Goal: Learn about a topic: Learn about a topic

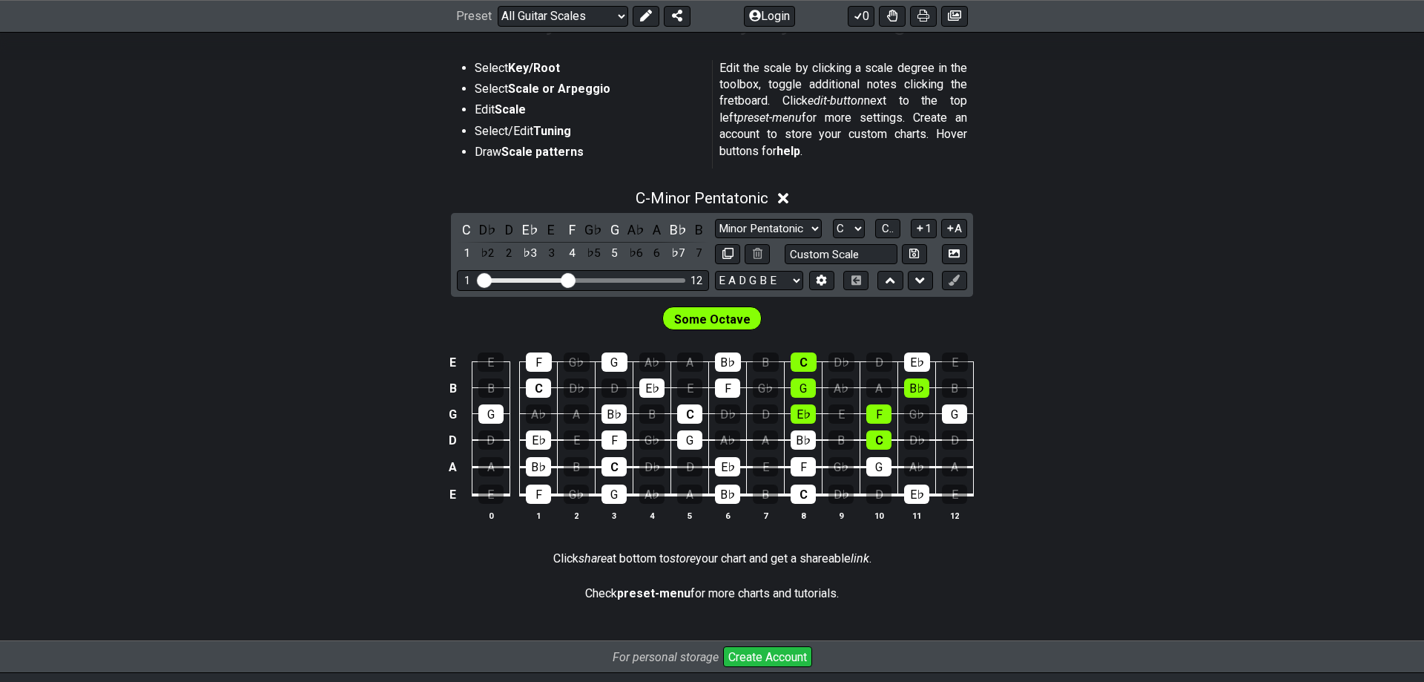
scroll to position [303, 0]
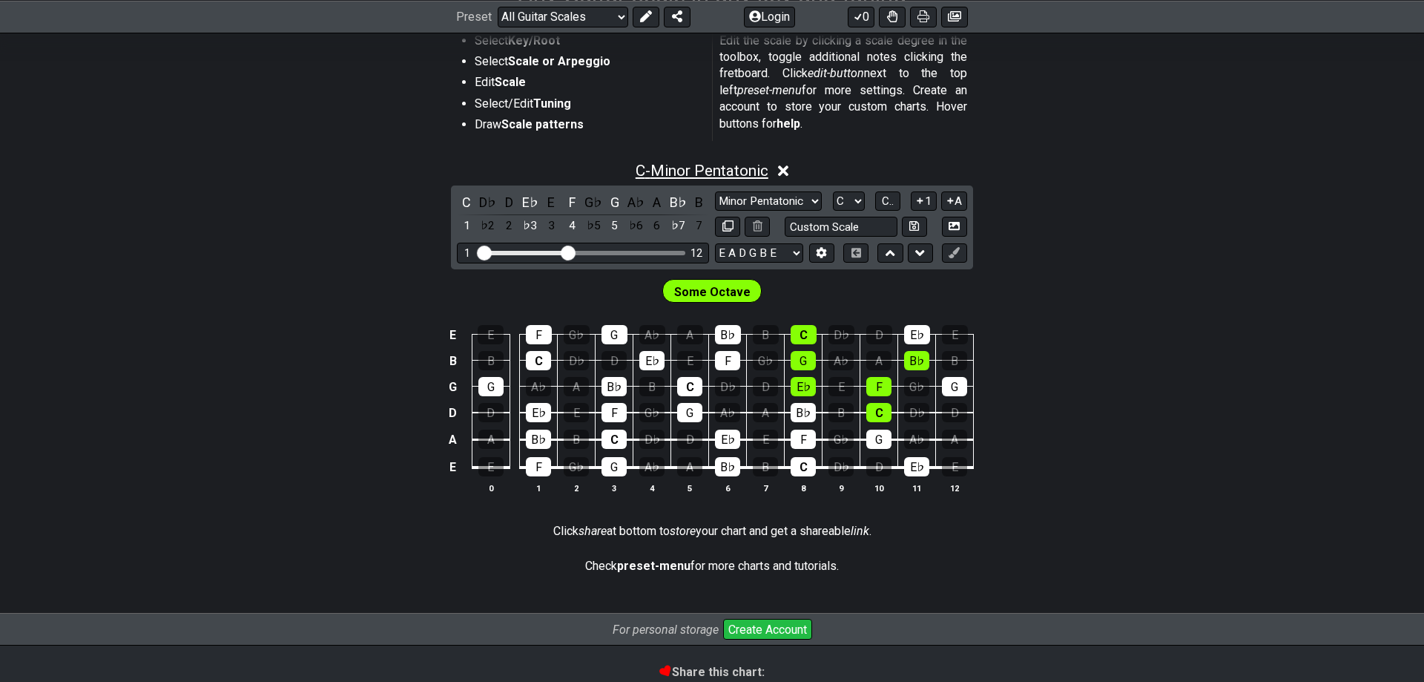
click at [660, 166] on span "C - Minor Pentatonic" at bounding box center [702, 171] width 133 height 18
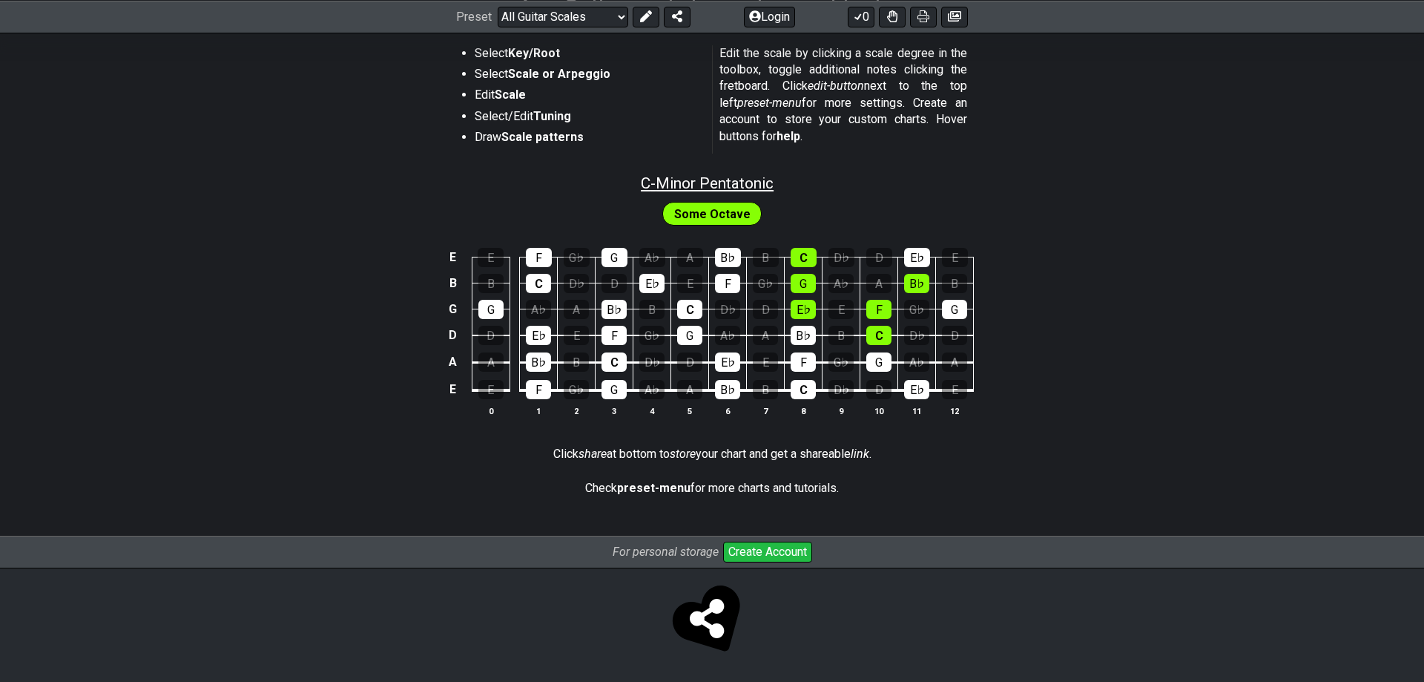
click at [706, 187] on span "C - Minor Pentatonic" at bounding box center [707, 183] width 133 height 18
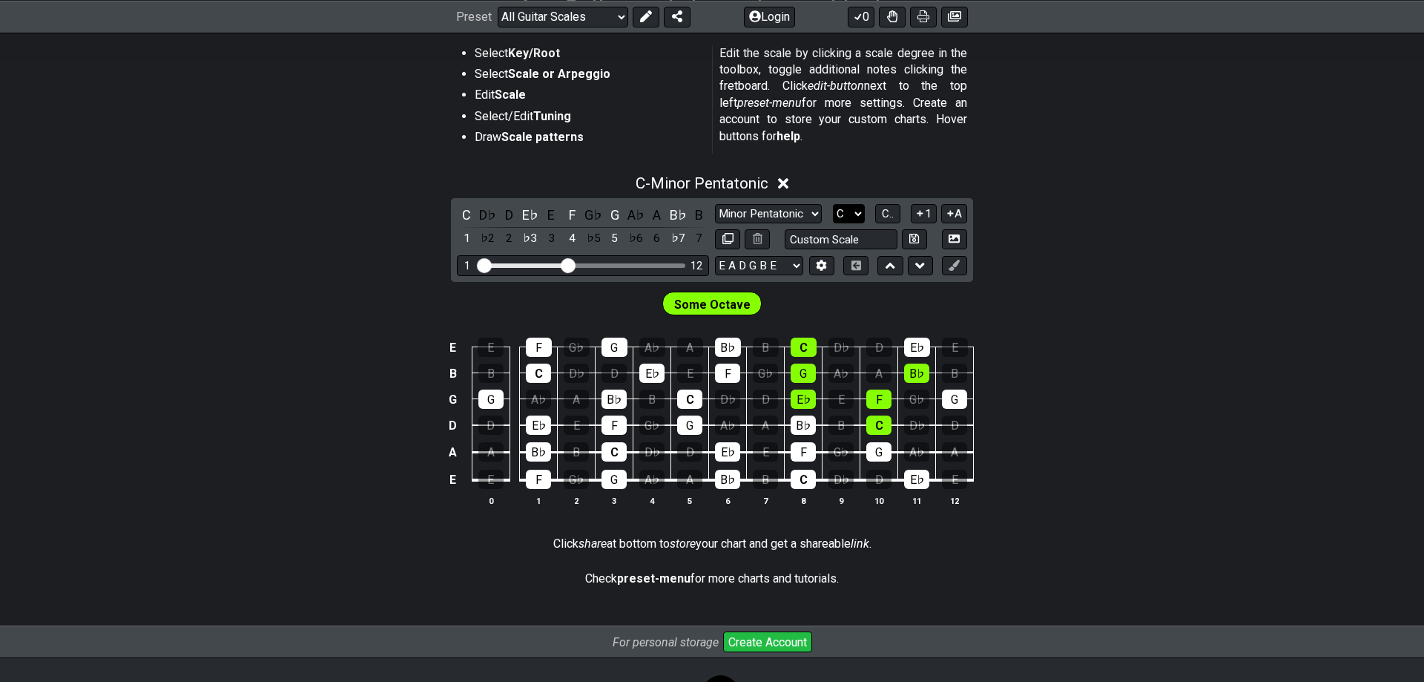
select select "E"
click option "E" at bounding box center [0, 0] width 0 height 0
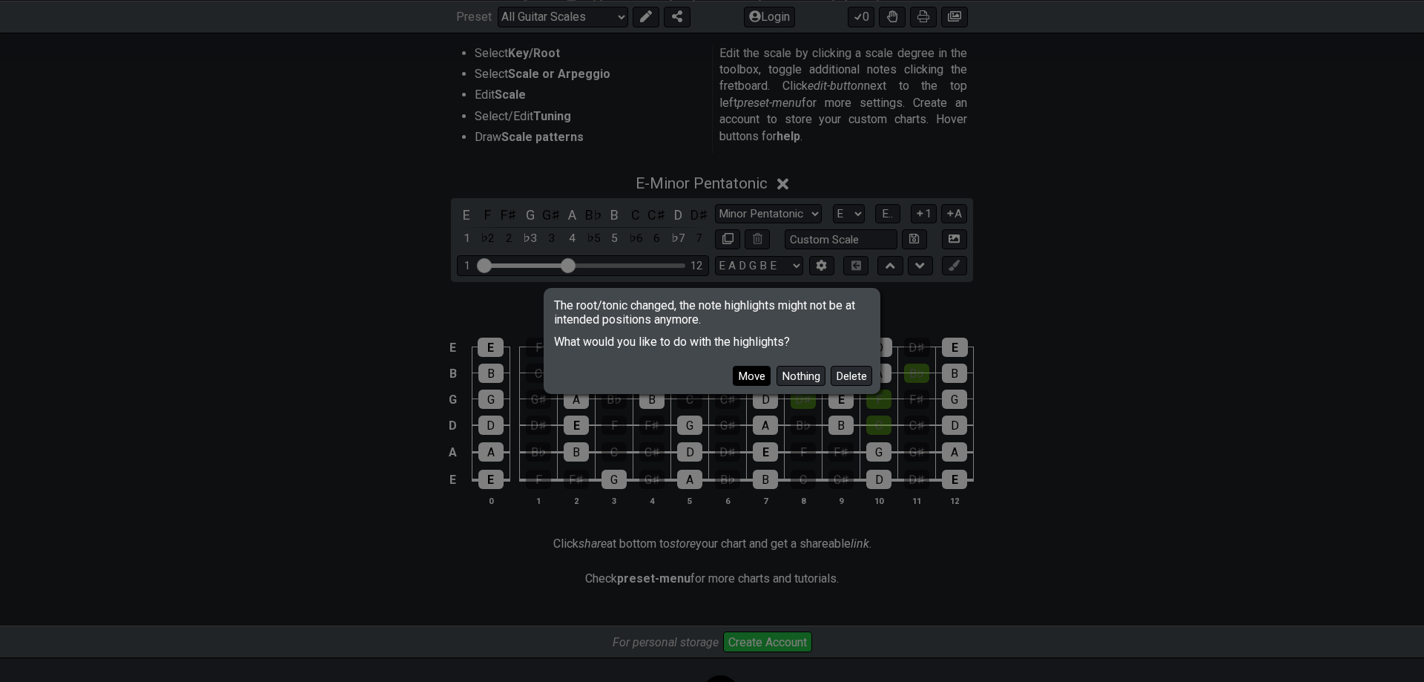
click at [768, 377] on button "Move" at bounding box center [752, 376] width 38 height 20
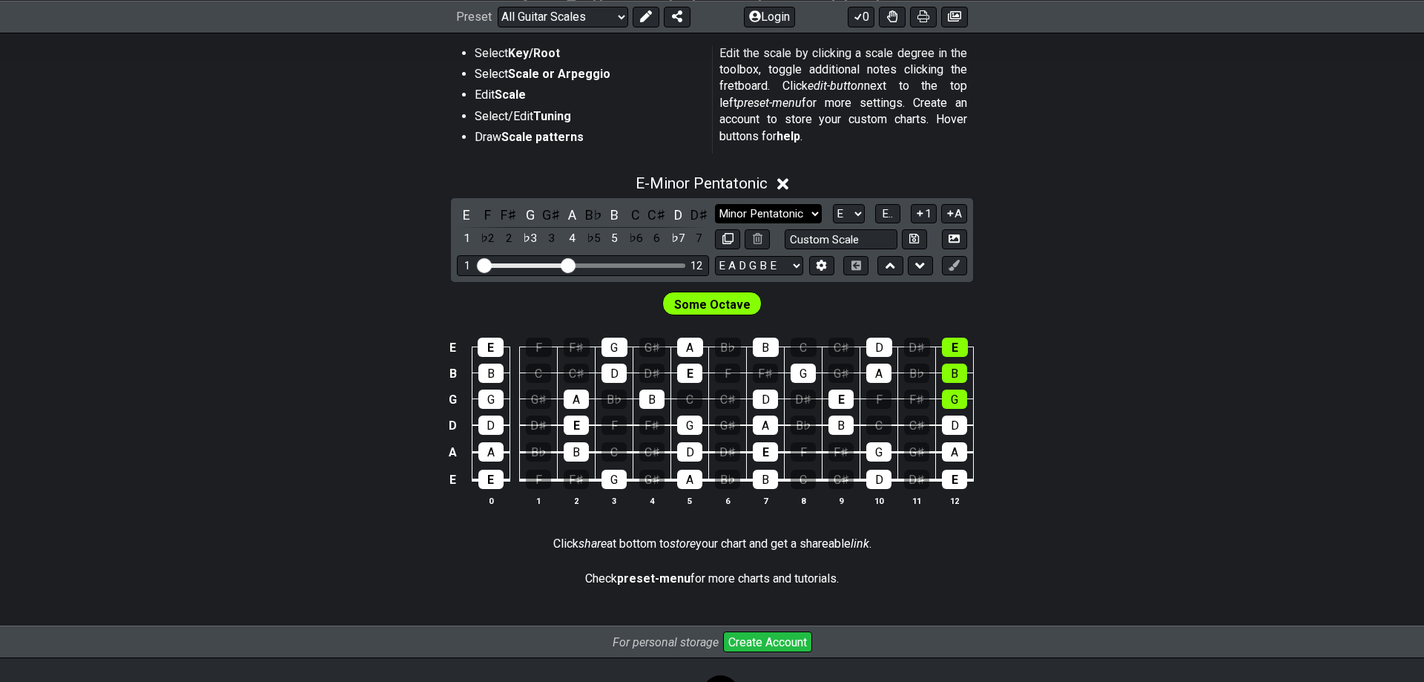
click at [715, 204] on select "Minor Pentatonic Root Minor Pentatonic Major Pentatonic Minor Blues Major Blues…" at bounding box center [768, 214] width 107 height 20
click at [492, 479] on div "E" at bounding box center [490, 479] width 25 height 19
click at [447, 480] on td "E" at bounding box center [453, 480] width 18 height 28
click at [449, 481] on td "x" at bounding box center [453, 480] width 18 height 28
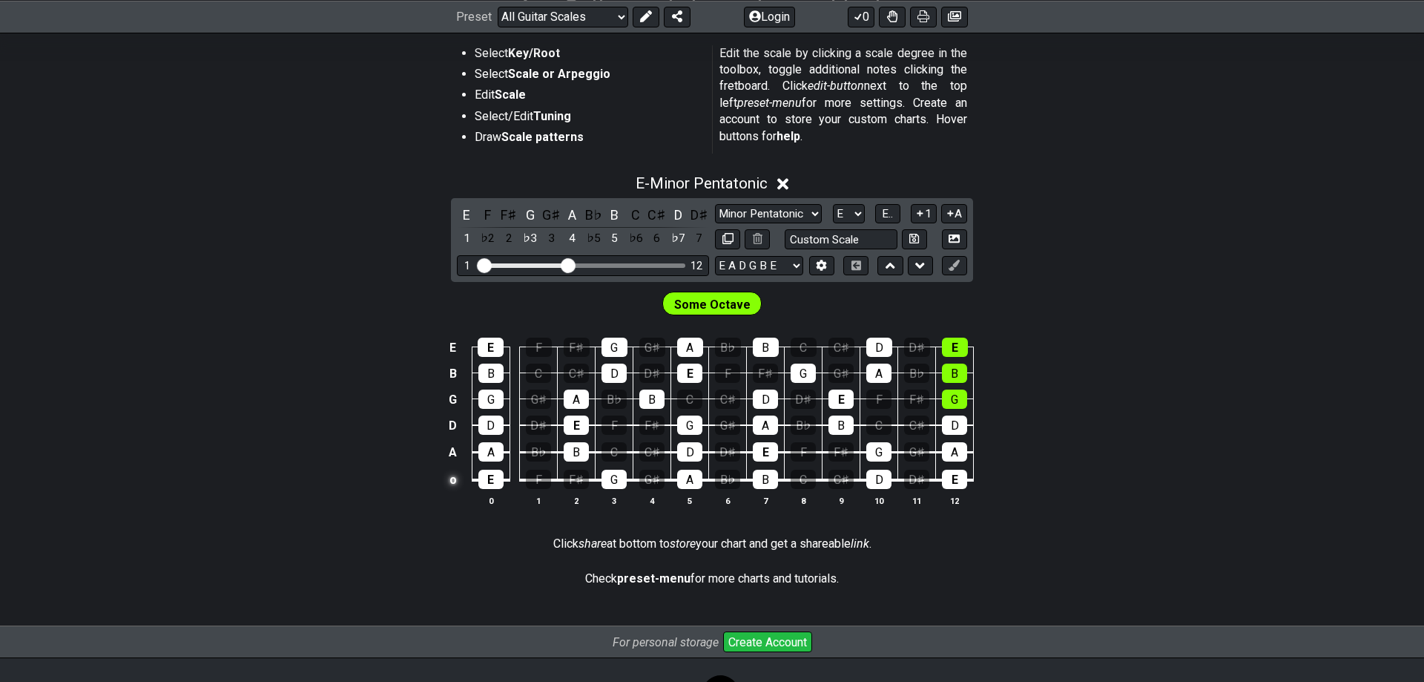
click at [449, 476] on td "o" at bounding box center [453, 480] width 18 height 28
click at [455, 474] on td at bounding box center [453, 480] width 18 height 28
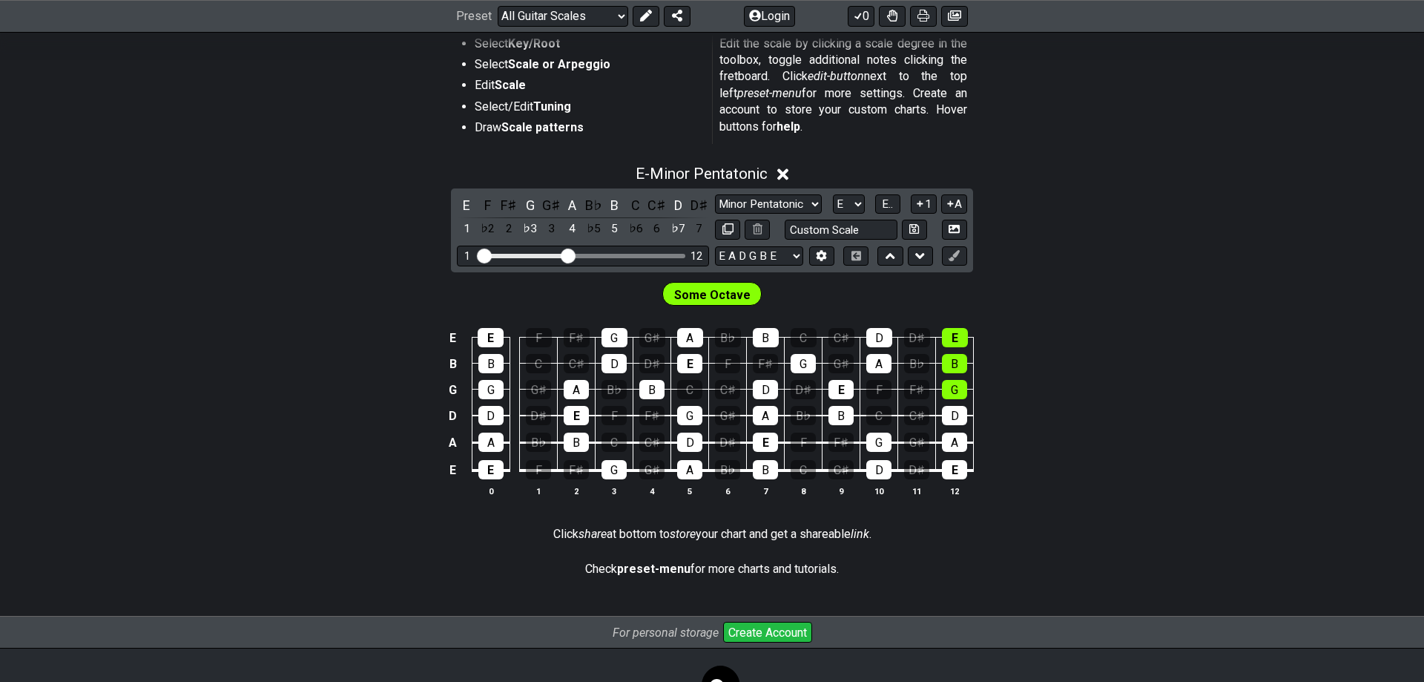
scroll to position [366, 0]
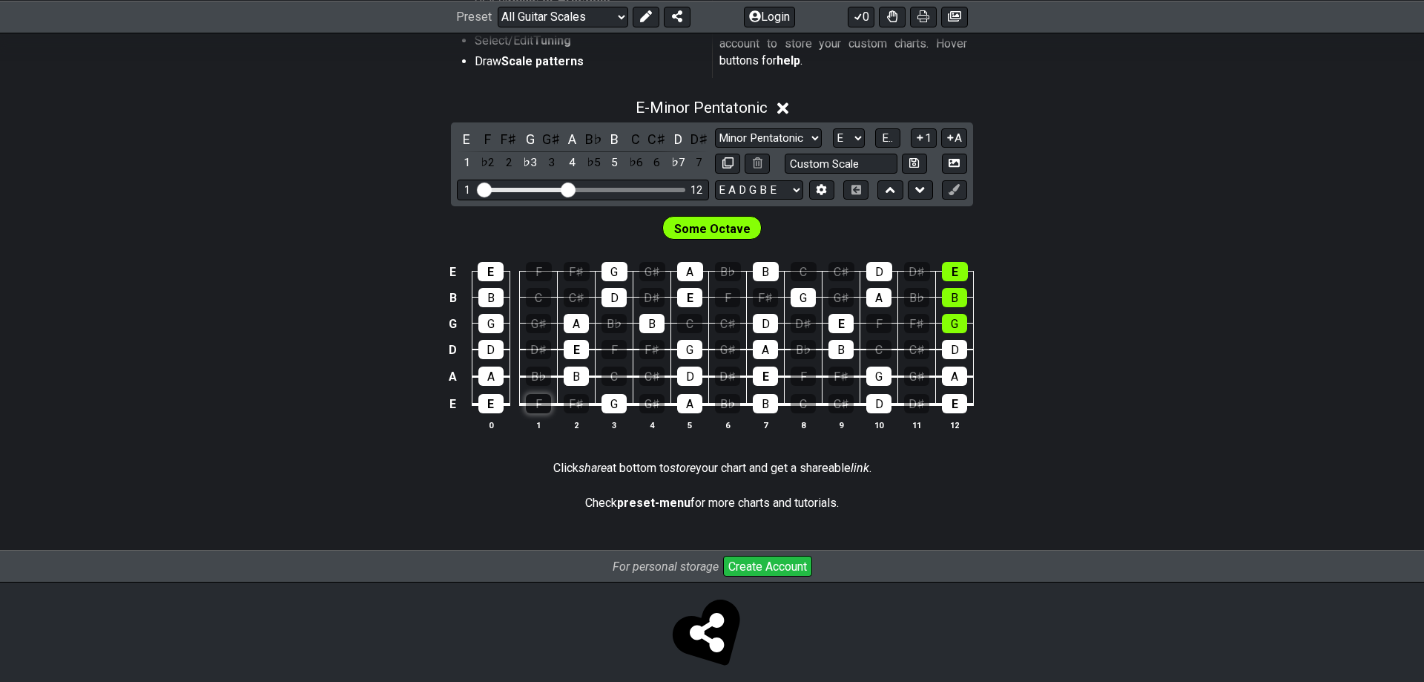
click at [545, 404] on div "F" at bounding box center [538, 403] width 25 height 19
click at [548, 409] on div "F" at bounding box center [538, 403] width 25 height 19
click at [588, 409] on div "F♯" at bounding box center [576, 403] width 25 height 19
click at [576, 410] on div "F♯" at bounding box center [576, 403] width 25 height 19
